Goal: Use online tool/utility: Utilize a website feature to perform a specific function

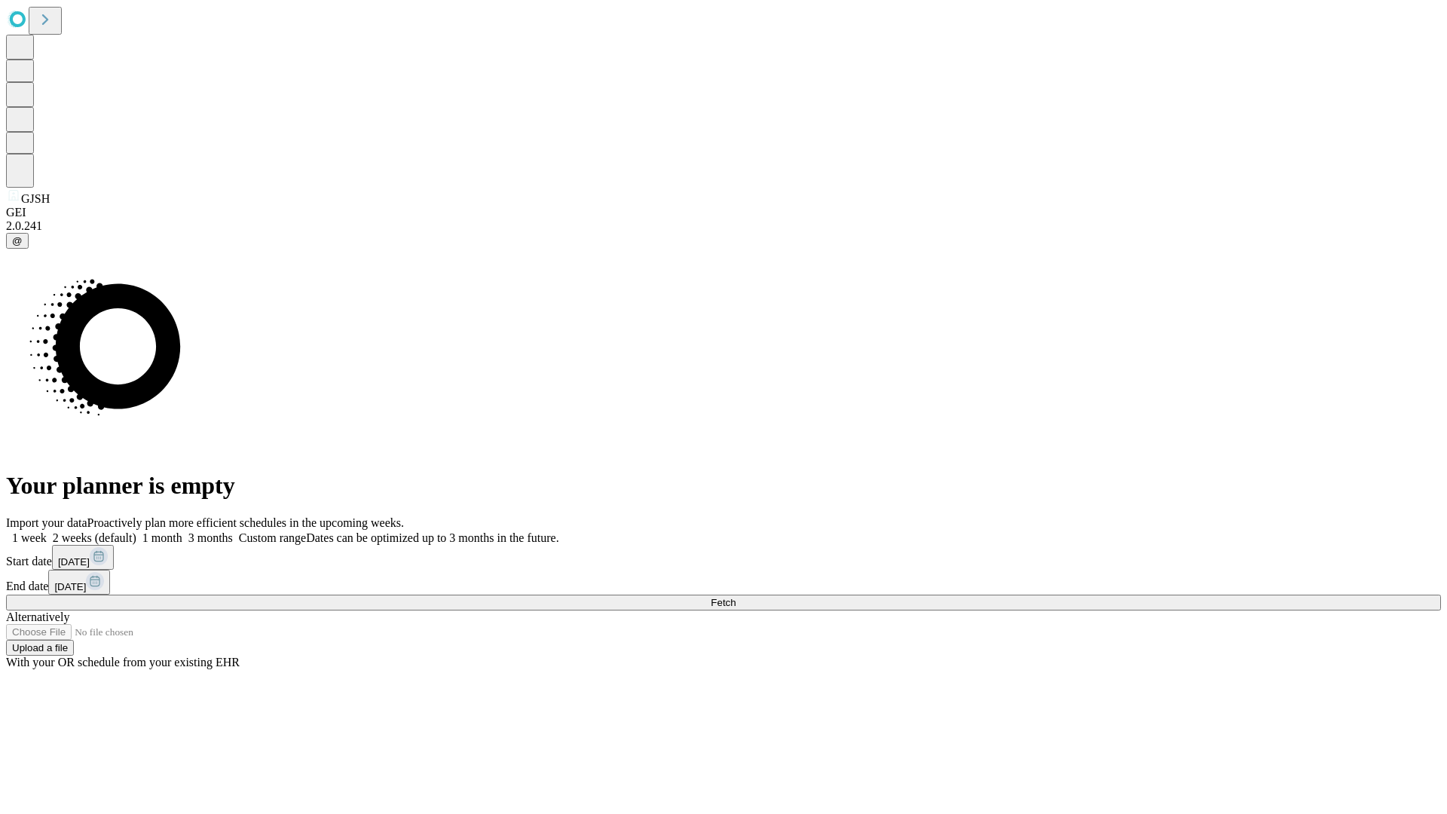
click at [735, 597] on span "Fetch" at bounding box center [722, 602] width 25 height 11
